Goal: Task Accomplishment & Management: Use online tool/utility

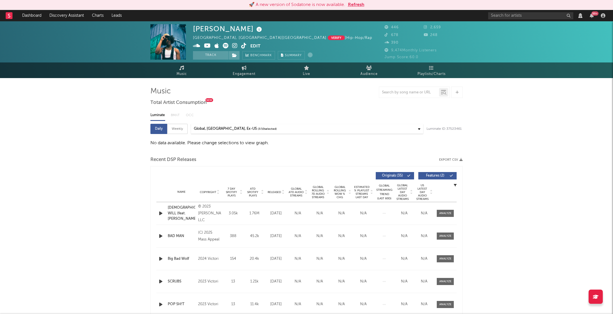
select select "View all"
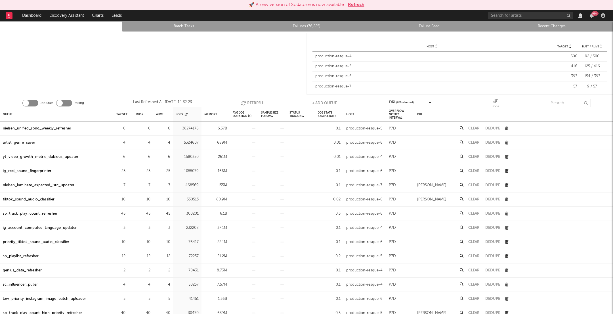
click at [354, 7] on button "Refresh" at bounding box center [356, 4] width 16 height 7
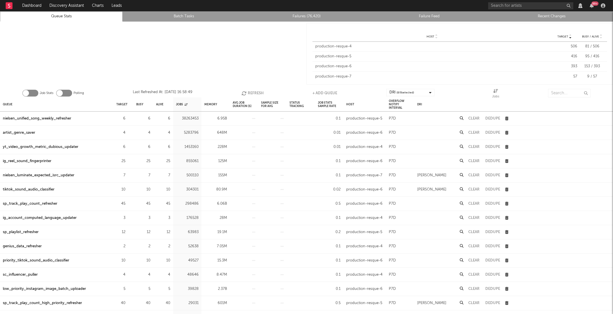
click at [257, 88] on div "Job Stats Polling Last Refreshed At: [DATE] 16:58:49 Refresh + Add Queue DRI ( …" at bounding box center [306, 91] width 613 height 11
click at [254, 92] on button "Refresh" at bounding box center [253, 93] width 22 height 9
click at [221, 78] on div at bounding box center [153, 54] width 307 height 64
click at [129, 118] on icon "button" at bounding box center [129, 119] width 4 height 4
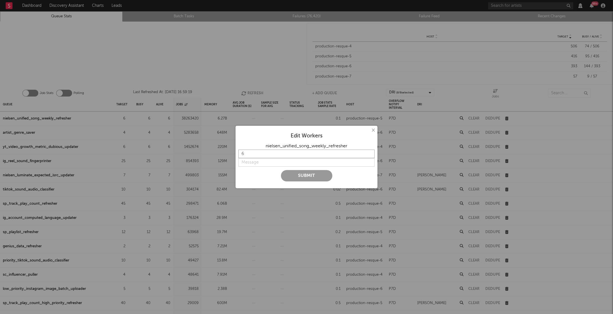
click at [269, 155] on input "6" at bounding box center [306, 154] width 136 height 9
click at [375, 134] on div "× Edit Workers nielsen_unified_song_weekly_refresher 6 Submit" at bounding box center [307, 157] width 142 height 62
click at [375, 132] on button "×" at bounding box center [373, 130] width 6 height 6
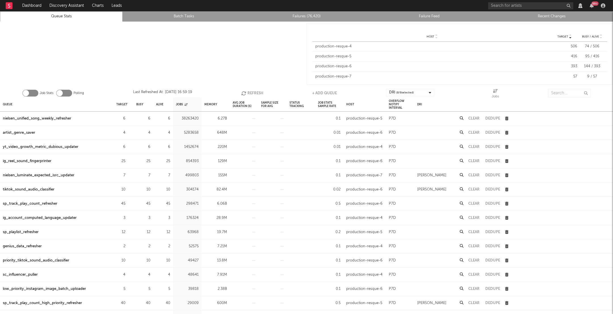
click at [47, 115] on div "nielsen_unified_song_weekly_refresher" at bounding box center [37, 118] width 68 height 7
click at [68, 116] on div "nielsen_unified_song_weekly_refresher" at bounding box center [37, 118] width 68 height 7
click at [561, 91] on input "text" at bounding box center [569, 93] width 43 height 9
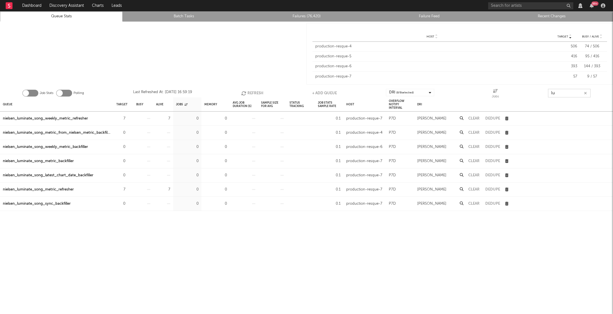
type input "l"
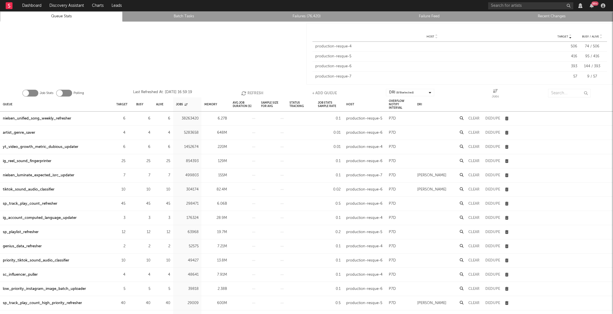
click at [26, 119] on div "nielsen_unified_song_weekly_refresher" at bounding box center [37, 118] width 68 height 7
click at [473, 117] on button "Clear" at bounding box center [473, 119] width 11 height 4
click at [475, 117] on button "Clear" at bounding box center [473, 119] width 11 height 4
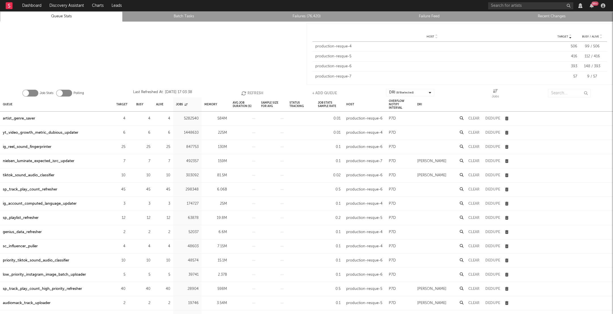
click at [259, 94] on button "Refresh" at bounding box center [252, 93] width 22 height 9
